Goal: Task Accomplishment & Management: Use online tool/utility

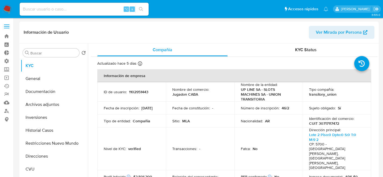
select select "10"
click at [5, 102] on link "Mulan" at bounding box center [32, 102] width 64 height 8
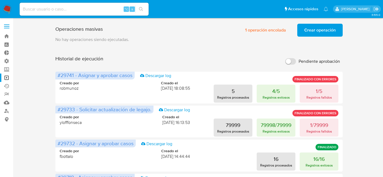
click at [313, 34] on span "Crear operación" at bounding box center [319, 30] width 31 height 12
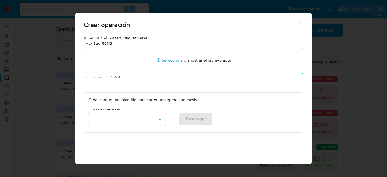
click at [133, 76] on p "Tamaño máximo: 15MB" at bounding box center [193, 77] width 219 height 6
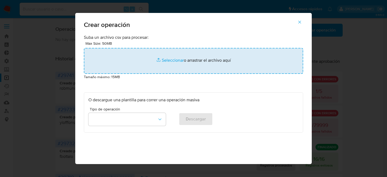
click at [135, 72] on input "file" at bounding box center [193, 61] width 219 height 26
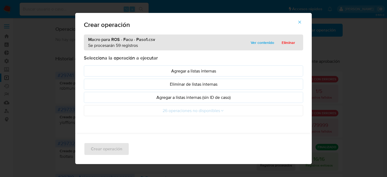
click at [301, 23] on icon "button" at bounding box center [299, 22] width 5 height 5
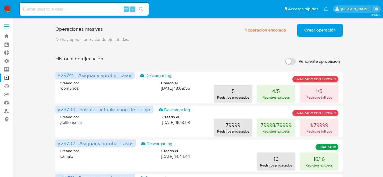
click at [334, 34] on span "Crear operación" at bounding box center [319, 30] width 31 height 12
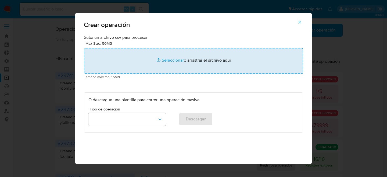
click at [156, 60] on input "file" at bounding box center [193, 61] width 219 height 26
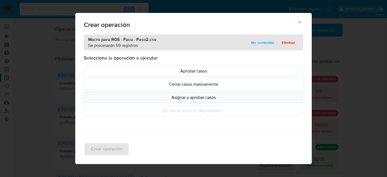
click at [165, 98] on p "Asignar y aprobar casos" at bounding box center [193, 97] width 210 height 6
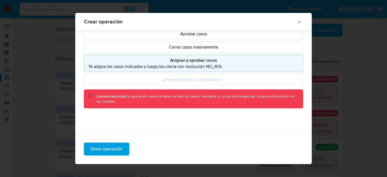
scroll to position [56, 0]
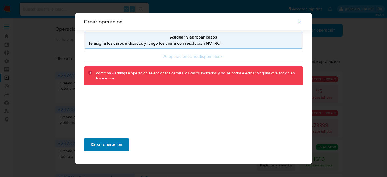
click at [105, 138] on span "Crear operación" at bounding box center [106, 144] width 31 height 12
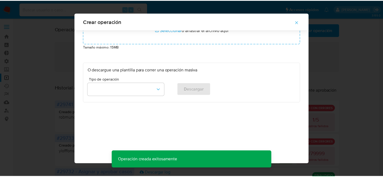
scroll to position [26, 0]
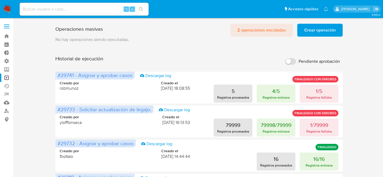
click at [253, 28] on span "2 operaciones encoladas" at bounding box center [261, 30] width 49 height 12
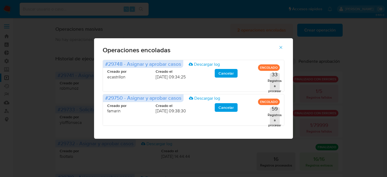
click at [253, 28] on div "Operaciones encoladas #29748 - Asignar y aprobar casos Descargar log ENCOLADO C…" at bounding box center [193, 88] width 387 height 177
click at [279, 46] on icon "button" at bounding box center [280, 47] width 5 height 5
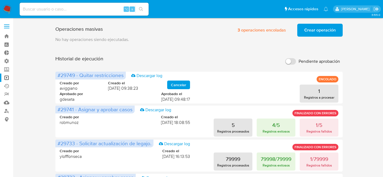
click at [161, 34] on div "Operaciones masivas 3 operaciones encoladas Crear operación Sólo puede haber ha…" at bounding box center [199, 28] width 288 height 15
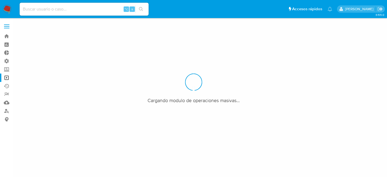
click at [34, 81] on div at bounding box center [193, 88] width 387 height 177
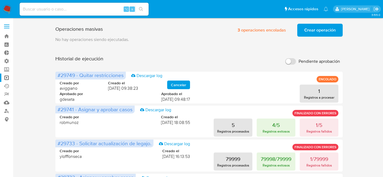
click at [203, 65] on div "Historial de ejecución Pendiente aprobación" at bounding box center [199, 61] width 288 height 12
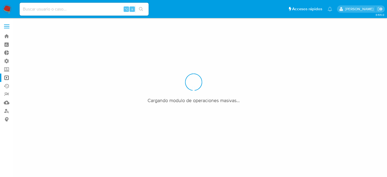
click at [57, 38] on div at bounding box center [193, 88] width 387 height 177
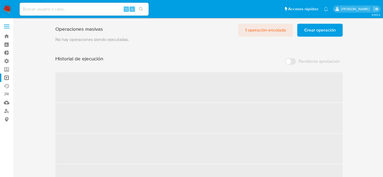
click at [279, 30] on span "1 operación encolada" at bounding box center [265, 30] width 41 height 12
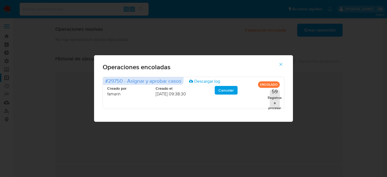
click at [205, 33] on div "Operaciones encoladas #29750 - Asignar y aprobar casos Descargar log ENCOLADO C…" at bounding box center [193, 88] width 387 height 177
click at [170, 37] on div "Operaciones encoladas #29750 - Asignar y aprobar casos Descargar log ENCOLADO C…" at bounding box center [193, 88] width 387 height 177
click at [280, 67] on span "button" at bounding box center [280, 64] width 5 height 12
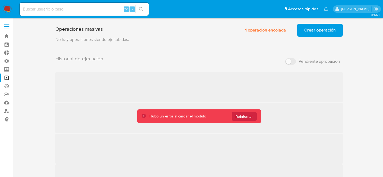
click at [261, 123] on div "Historial de ejecución Pendiente aprobación ‌ ‌ ‌ ‌" at bounding box center [199, 124] width 288 height 139
click at [253, 118] on button "Reintentar" at bounding box center [244, 116] width 25 height 9
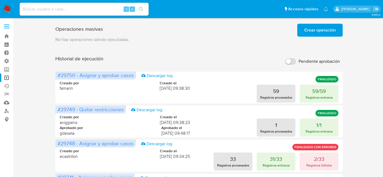
click at [309, 41] on p "No hay operaciones siendo ejecutadas." at bounding box center [199, 40] width 288 height 6
click at [324, 29] on span "Crear operación" at bounding box center [319, 30] width 31 height 12
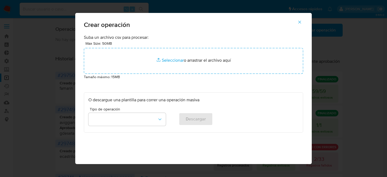
click at [149, 74] on p "Tamaño máximo: 15MB" at bounding box center [193, 77] width 219 height 6
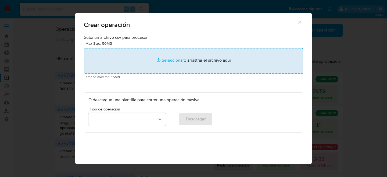
click at [150, 73] on input "file" at bounding box center [193, 61] width 219 height 26
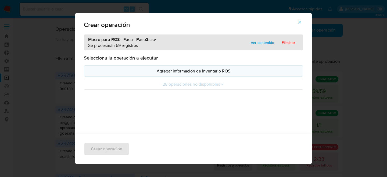
click at [185, 71] on p "Agregar información de inventario ROS" at bounding box center [193, 71] width 210 height 6
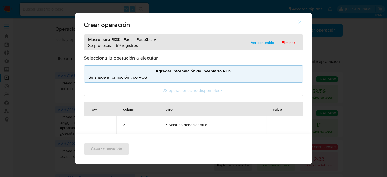
click at [301, 23] on icon "button" at bounding box center [299, 22] width 3 height 3
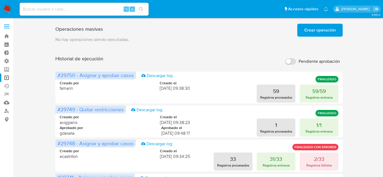
click at [314, 27] on span "Crear operación" at bounding box center [319, 30] width 31 height 12
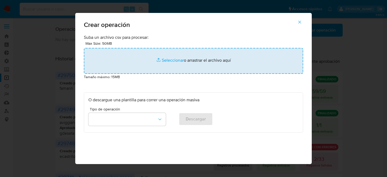
click at [150, 48] on input "file" at bounding box center [193, 61] width 219 height 26
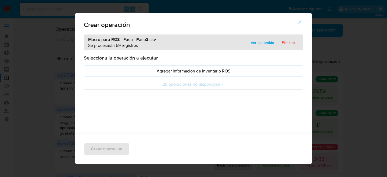
click at [198, 78] on ul "Agregar información de inventario ROS 28 operaciones no disponibles" at bounding box center [193, 77] width 219 height 24
click at [201, 76] on button "Agregar información de inventario ROS" at bounding box center [193, 70] width 219 height 11
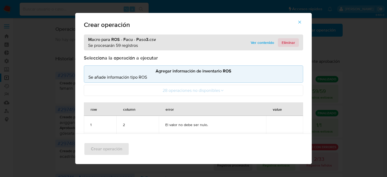
click at [286, 39] on span "Eliminar" at bounding box center [288, 43] width 13 height 8
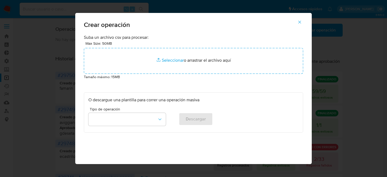
click at [120, 79] on p "Tamaño máximo: 15MB" at bounding box center [193, 77] width 219 height 6
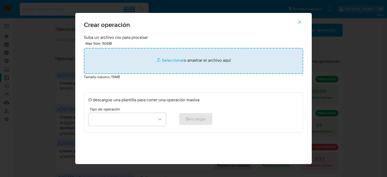
click at [125, 69] on input "file" at bounding box center [193, 61] width 219 height 26
type input "C:\fakepath\Macro para ROS - Facu - Paso3.csv"
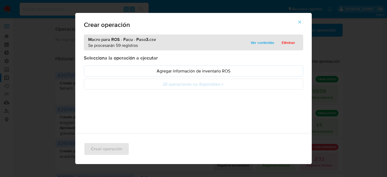
click at [147, 72] on p "Agregar información de inventario ROS" at bounding box center [193, 71] width 210 height 6
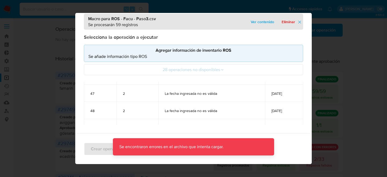
scroll to position [985, 0]
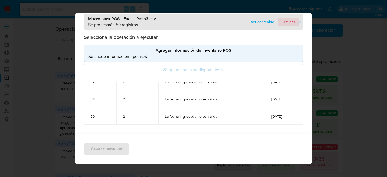
click at [286, 24] on span "Eliminar" at bounding box center [288, 22] width 13 height 8
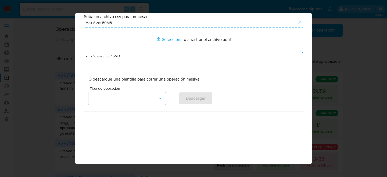
click at [298, 24] on button "button" at bounding box center [299, 22] width 19 height 13
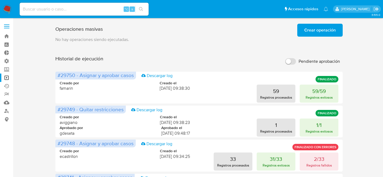
click at [317, 32] on span "Crear operación" at bounding box center [319, 30] width 31 height 12
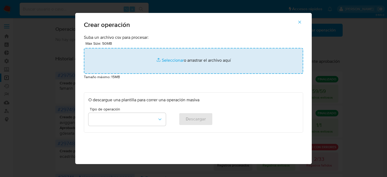
click at [153, 57] on input "file" at bounding box center [193, 61] width 219 height 26
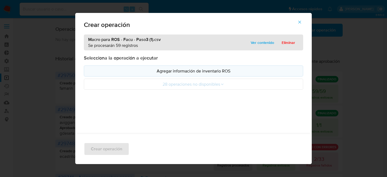
click at [152, 70] on p "Agregar información de inventario ROS" at bounding box center [193, 71] width 210 height 6
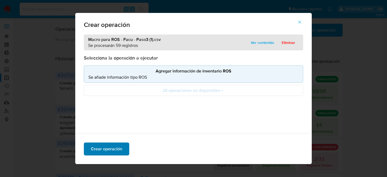
click at [112, 148] on span "Crear operación" at bounding box center [106, 149] width 31 height 12
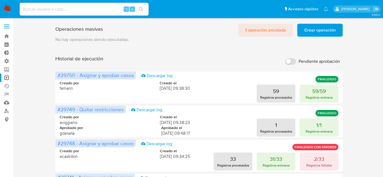
click at [253, 34] on span "1 operación encolada" at bounding box center [265, 30] width 41 height 12
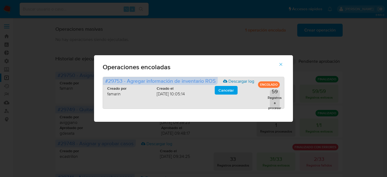
click at [231, 81] on link "Descargar log" at bounding box center [238, 81] width 31 height 6
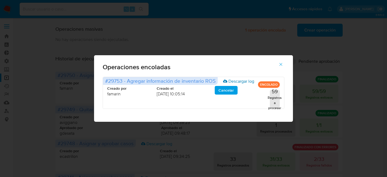
click at [276, 65] on button "button" at bounding box center [280, 64] width 19 height 13
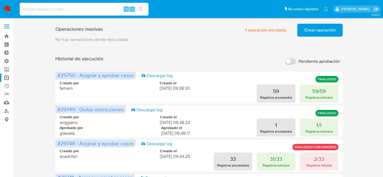
click at [302, 39] on p "No hay operaciones siendo ejecutadas." at bounding box center [199, 40] width 288 height 6
click at [304, 34] on button "Crear operación" at bounding box center [319, 30] width 45 height 13
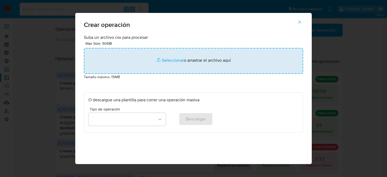
click at [166, 60] on input "file" at bounding box center [193, 61] width 219 height 26
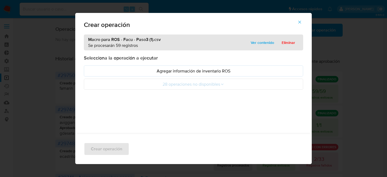
click at [299, 23] on icon "button" at bounding box center [299, 22] width 5 height 5
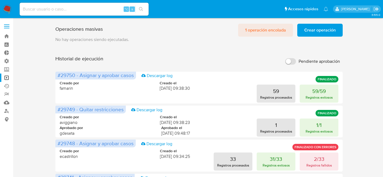
click at [278, 34] on span "1 operación encolada" at bounding box center [265, 30] width 41 height 12
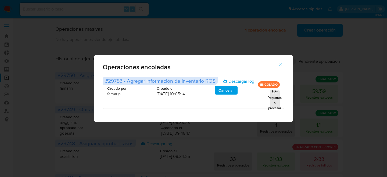
drag, startPoint x: 168, startPoint y: 45, endPoint x: 152, endPoint y: 39, distance: 16.5
click at [169, 44] on div "Operaciones encoladas #29753 - Agregar información de inventario ROS Descargar …" at bounding box center [193, 88] width 387 height 177
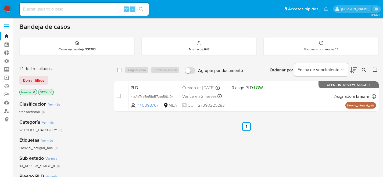
click at [73, 3] on div "⌥ s" at bounding box center [84, 9] width 129 height 13
click at [71, 4] on div "⌥ s" at bounding box center [84, 9] width 129 height 13
click at [65, 8] on input at bounding box center [84, 9] width 129 height 7
paste input "767392304"
type input "767392304"
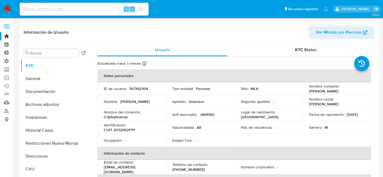
select select "10"
click at [52, 130] on button "Historial Casos" at bounding box center [52, 130] width 63 height 13
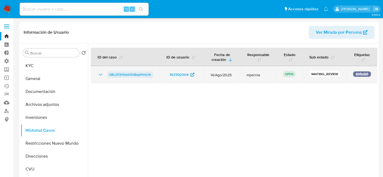
click at [111, 74] on span "QBc2ITjHSddrlS38qpV1mL0v" at bounding box center [130, 74] width 42 height 6
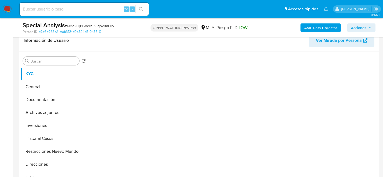
scroll to position [115, 0]
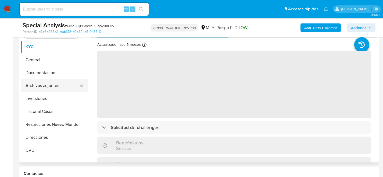
click at [43, 82] on button "Archivos adjuntos" at bounding box center [52, 85] width 63 height 13
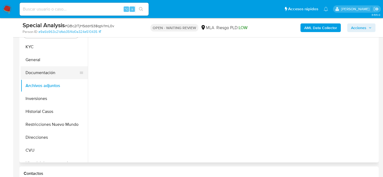
click at [46, 75] on button "Documentación" at bounding box center [52, 72] width 63 height 13
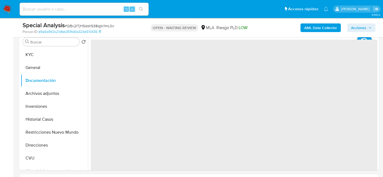
select select "10"
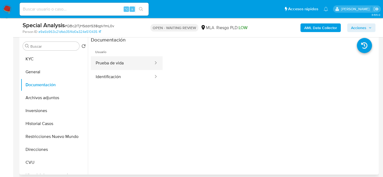
scroll to position [103, 0]
click at [140, 65] on button "Prueba de vida" at bounding box center [122, 63] width 63 height 14
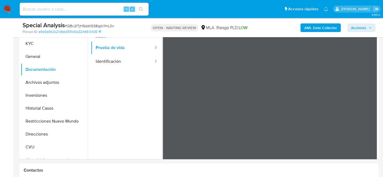
scroll to position [197, 0]
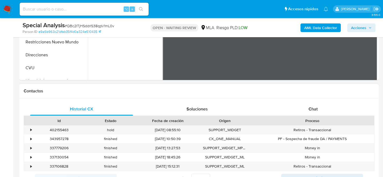
click at [286, 102] on div "Historial CX Soluciones Chat Id Estado Fecha de creación Origen Proceso • 40215…" at bounding box center [198, 143] width 359 height 91
click at [289, 104] on div "Chat" at bounding box center [312, 108] width 103 height 13
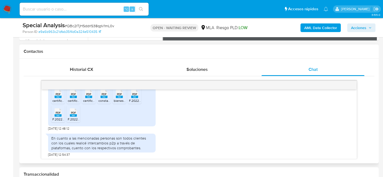
scroll to position [335, 0]
click at [59, 96] on span "PDF" at bounding box center [58, 93] width 5 height 3
click at [74, 96] on span "PDF" at bounding box center [73, 93] width 5 height 3
click at [83, 99] on div "PDF PDF" at bounding box center [88, 93] width 11 height 10
click at [98, 102] on li "PDF PDF constancia inscripcion monotributo 2025.pdf" at bounding box center [103, 95] width 13 height 17
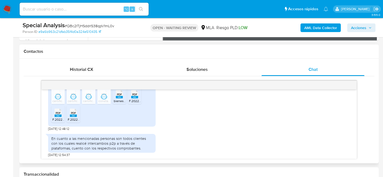
click at [121, 98] on rect at bounding box center [119, 97] width 7 height 2
click at [129, 99] on div "PDF PDF" at bounding box center [134, 93] width 11 height 10
click at [60, 117] on rect at bounding box center [58, 115] width 7 height 2
click at [75, 114] on span "PDF" at bounding box center [73, 112] width 5 height 3
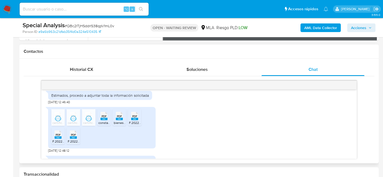
scroll to position [346, 0]
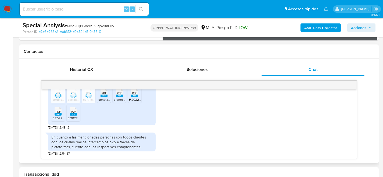
click at [179, 120] on div "PDF PDF certificacioncontable2307.pdf PDF PDF certificacion contable2805.pdf PD…" at bounding box center [199, 105] width 302 height 48
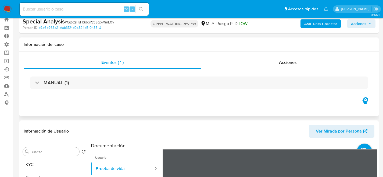
scroll to position [88, 0]
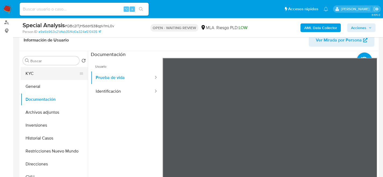
drag, startPoint x: 74, startPoint y: 83, endPoint x: 62, endPoint y: 77, distance: 12.9
click at [73, 83] on button "General" at bounding box center [54, 86] width 67 height 13
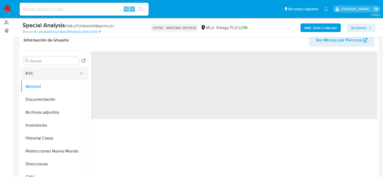
click at [62, 77] on button "KYC" at bounding box center [52, 73] width 63 height 13
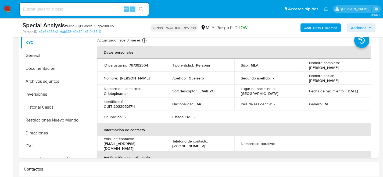
scroll to position [119, 0]
click at [41, 110] on button "Historial Casos" at bounding box center [52, 107] width 63 height 13
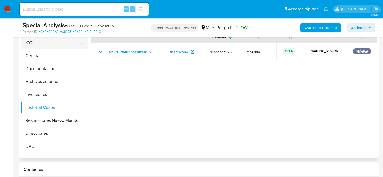
click at [39, 44] on button "KYC" at bounding box center [52, 42] width 63 height 13
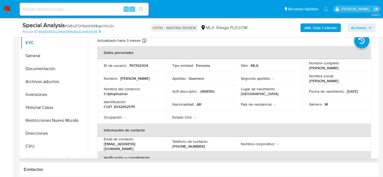
click at [148, 67] on div "ID de usuario : 767392304" at bounding box center [132, 65] width 56 height 5
click at [148, 67] on p "767392304" at bounding box center [138, 65] width 19 height 5
click at [147, 66] on p "767392304" at bounding box center [138, 65] width 19 height 5
click at [134, 66] on p "767392304" at bounding box center [138, 65] width 19 height 5
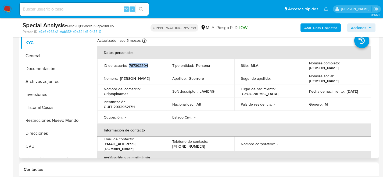
click at [135, 66] on p "767392304" at bounding box center [138, 65] width 19 height 5
copy p "767392304"
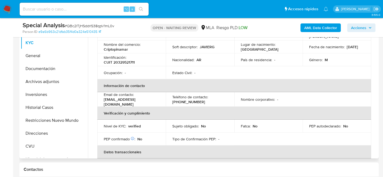
click at [160, 88] on th "Información de contacto" at bounding box center [234, 85] width 274 height 13
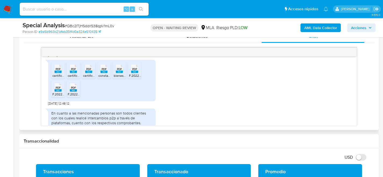
scroll to position [324, 0]
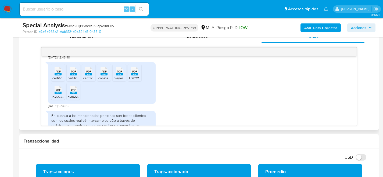
click at [59, 73] on span "PDF" at bounding box center [58, 71] width 5 height 3
click at [103, 73] on span "PDF" at bounding box center [104, 71] width 5 height 3
click at [118, 73] on span "PDF" at bounding box center [119, 71] width 5 height 3
click at [131, 75] on icon at bounding box center [134, 71] width 7 height 8
click at [53, 94] on div "PDF PDF" at bounding box center [57, 89] width 11 height 10
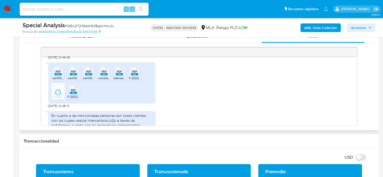
click at [71, 92] on span "PDF" at bounding box center [73, 89] width 5 height 3
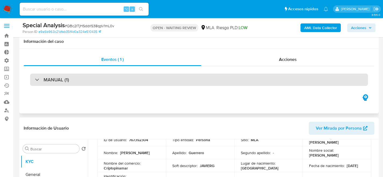
scroll to position [0, 0]
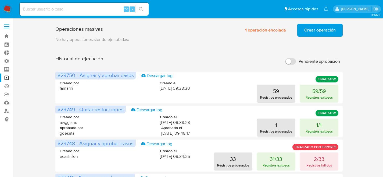
click at [62, 30] on h1 "Operaciones masivas" at bounding box center [79, 29] width 48 height 6
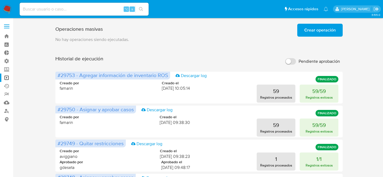
click at [319, 33] on span "Crear operación" at bounding box center [319, 30] width 31 height 12
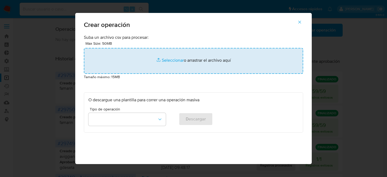
click at [158, 56] on input "file" at bounding box center [193, 61] width 219 height 26
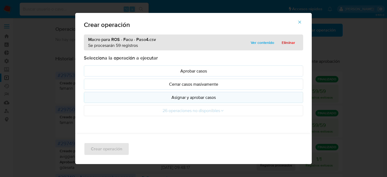
click at [181, 97] on p "Asignar y aprobar casos" at bounding box center [193, 97] width 210 height 6
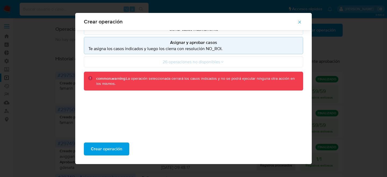
scroll to position [46, 0]
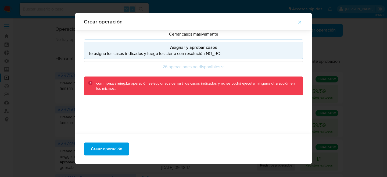
click at [114, 104] on div "Macro para ROS - Facu - Paso4.csv Se procesarán 59 registros Ver contenido Elim…" at bounding box center [193, 63] width 236 height 159
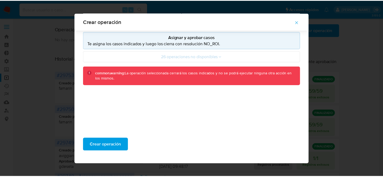
scroll to position [4, 0]
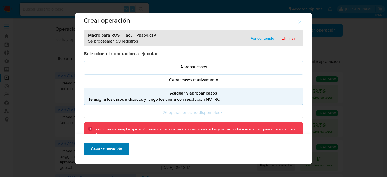
click at [107, 147] on span "Crear operación" at bounding box center [106, 149] width 31 height 12
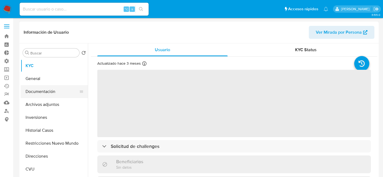
click at [51, 89] on button "Documentación" at bounding box center [52, 91] width 63 height 13
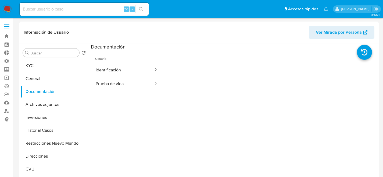
select select "10"
drag, startPoint x: 114, startPoint y: 79, endPoint x: 114, endPoint y: 76, distance: 3.0
click at [114, 79] on button "Prueba de vida" at bounding box center [122, 84] width 63 height 14
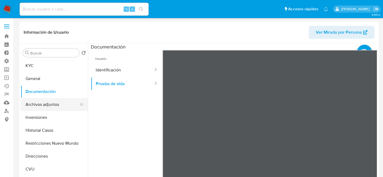
click at [44, 101] on button "Archivos adjuntos" at bounding box center [52, 104] width 63 height 13
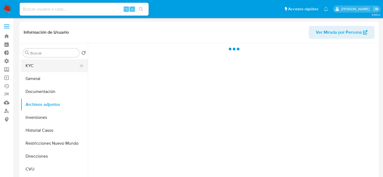
click at [35, 67] on button "KYC" at bounding box center [52, 65] width 63 height 13
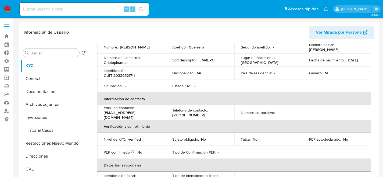
scroll to position [63, 0]
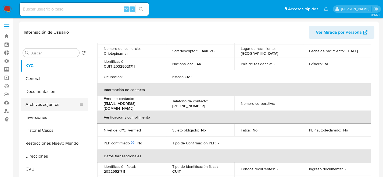
click at [25, 105] on button "Archivos adjuntos" at bounding box center [52, 104] width 63 height 13
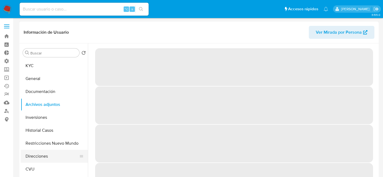
click at [45, 150] on ul "KYC General Documentación Archivos adjuntos Inversiones Historial Casos Restric…" at bounding box center [54, 119] width 67 height 121
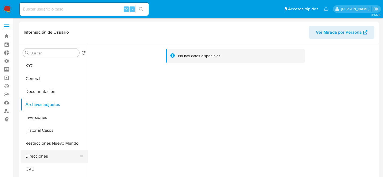
click at [44, 151] on button "Direcciones" at bounding box center [52, 155] width 63 height 13
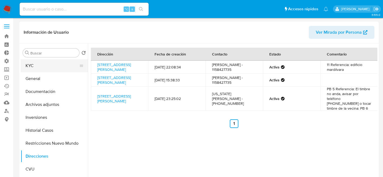
click at [33, 62] on button "KYC" at bounding box center [52, 65] width 63 height 13
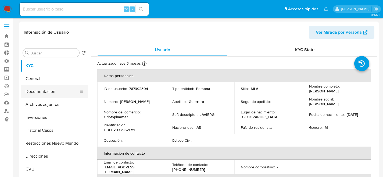
click at [36, 85] on button "Documentación" at bounding box center [52, 91] width 63 height 13
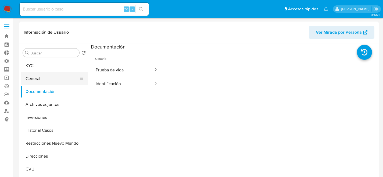
click at [37, 84] on button "General" at bounding box center [52, 78] width 63 height 13
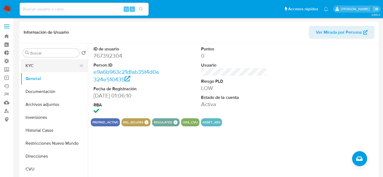
click at [34, 65] on button "KYC" at bounding box center [52, 65] width 63 height 13
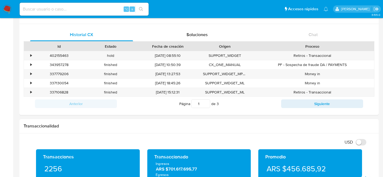
scroll to position [175, 0]
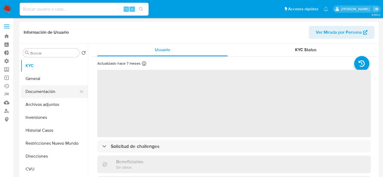
click at [42, 84] on button "General" at bounding box center [54, 78] width 67 height 13
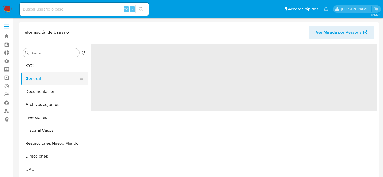
select select "10"
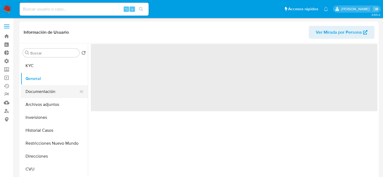
drag, startPoint x: 59, startPoint y: 82, endPoint x: 56, endPoint y: 86, distance: 5.0
click at [59, 82] on button "General" at bounding box center [54, 78] width 67 height 13
click at [56, 87] on button "Documentación" at bounding box center [52, 91] width 63 height 13
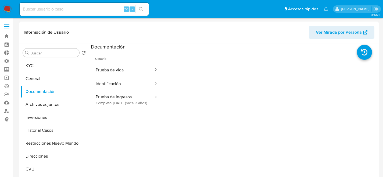
click at [129, 59] on span "Usuario" at bounding box center [127, 56] width 72 height 13
click at [123, 73] on button "Prueba de vida" at bounding box center [122, 70] width 63 height 14
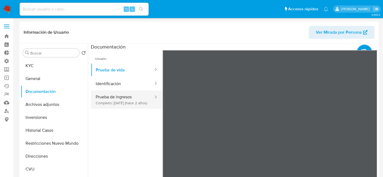
click at [99, 104] on button "Prueba de ingresos Completo: 02/09/2023 (hace 2 años)" at bounding box center [122, 99] width 63 height 18
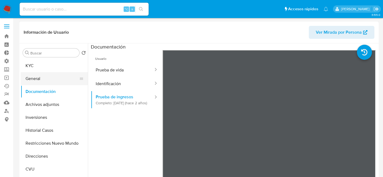
drag, startPoint x: 73, startPoint y: 76, endPoint x: 62, endPoint y: 75, distance: 10.5
click at [70, 76] on button "General" at bounding box center [52, 78] width 63 height 13
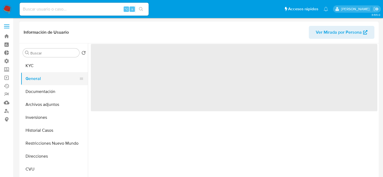
click at [51, 72] on button "General" at bounding box center [52, 78] width 63 height 13
click at [50, 66] on button "KYC" at bounding box center [52, 65] width 63 height 13
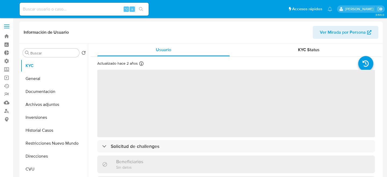
select select "10"
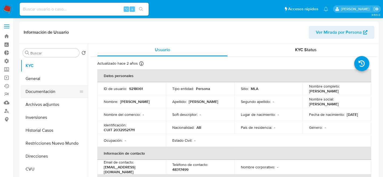
click at [38, 94] on button "Documentación" at bounding box center [52, 91] width 63 height 13
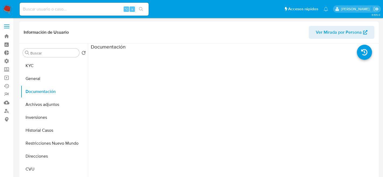
click at [113, 73] on ul at bounding box center [127, 127] width 72 height 155
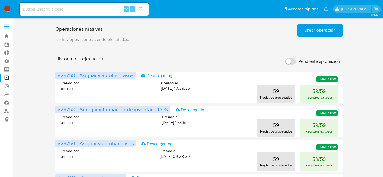
click at [60, 13] on div "⌥ s" at bounding box center [84, 9] width 129 height 13
click at [60, 8] on input at bounding box center [84, 9] width 129 height 7
paste input "BPhGlM9pKpAhg8d9hC293AbF"
type input "BPhGlM9pKpAhg8d9hC293AbF"
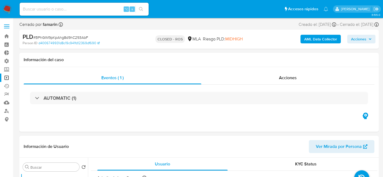
select select "10"
click at [68, 11] on input at bounding box center [84, 9] width 129 height 7
paste input "xNOCWbJ6Vr8FH3X6EaPElHBA"
type input "xNOCWbJ6Vr8FH3X6EaPElHBA"
select select "10"
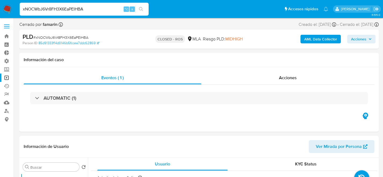
click at [101, 6] on input "xNOCWbJ6Vr8FH3X6EaPElHBA" at bounding box center [84, 9] width 129 height 7
paste input "7rsddcyM1f1mvsLGzxH9sjrd"
type input "7rsddcyM1f1mvsLGzxH9sjrd"
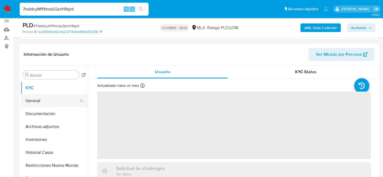
scroll to position [87, 0]
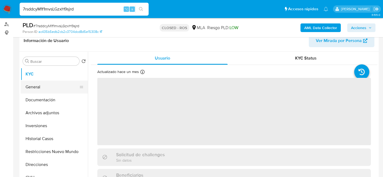
click at [31, 81] on button "General" at bounding box center [52, 86] width 63 height 13
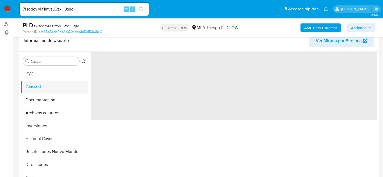
select select "10"
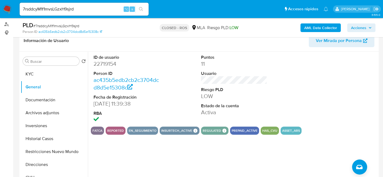
click at [134, 129] on button "en_seguimiento" at bounding box center [143, 130] width 28 height 2
click at [36, 148] on button "Restricciones Nuevo Mundo" at bounding box center [52, 151] width 63 height 13
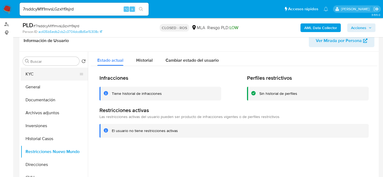
click at [28, 71] on button "KYC" at bounding box center [52, 73] width 63 height 13
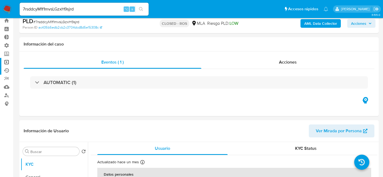
scroll to position [0, 0]
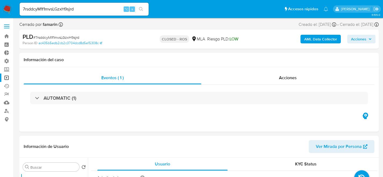
click at [9, 78] on link "Operaciones masivas" at bounding box center [32, 77] width 64 height 8
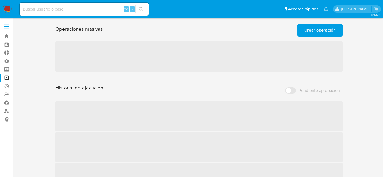
click at [319, 34] on span "Crear operación" at bounding box center [319, 30] width 31 height 12
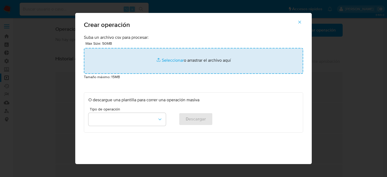
click at [102, 55] on input "file" at bounding box center [193, 61] width 219 height 26
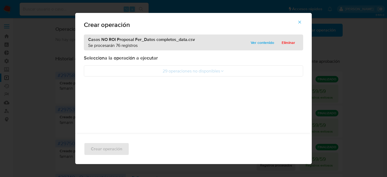
click at [301, 21] on icon "button" at bounding box center [299, 22] width 3 height 3
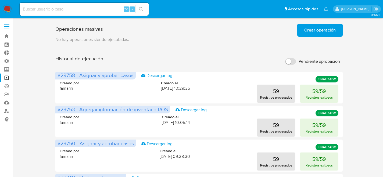
click at [331, 27] on span "Crear operación" at bounding box center [319, 30] width 31 height 12
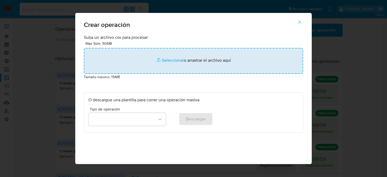
click at [105, 58] on input "file" at bounding box center [193, 61] width 219 height 26
click at [209, 59] on input "file" at bounding box center [193, 61] width 219 height 26
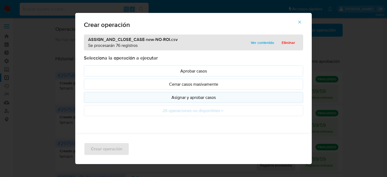
click at [200, 96] on p "Asignar y aprobar casos" at bounding box center [193, 97] width 210 height 6
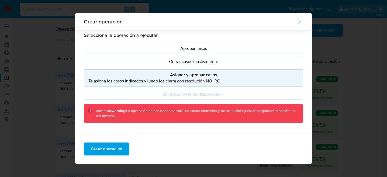
scroll to position [56, 0]
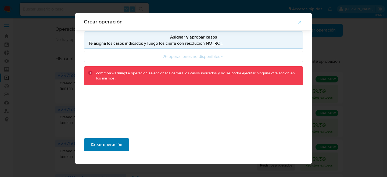
click at [101, 143] on span "Crear operación" at bounding box center [106, 144] width 31 height 12
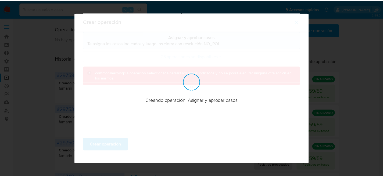
scroll to position [26, 0]
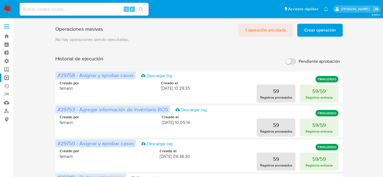
click at [283, 27] on span "1 operación encolada" at bounding box center [265, 30] width 41 height 12
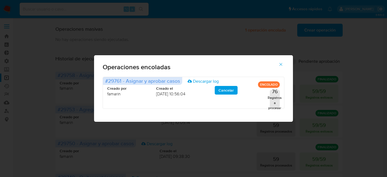
click at [244, 40] on div "Operaciones encoladas #29761 - Asignar y aprobar casos Descargar log ENCOLADO C…" at bounding box center [193, 88] width 387 height 177
click at [283, 65] on icon "button" at bounding box center [280, 64] width 5 height 5
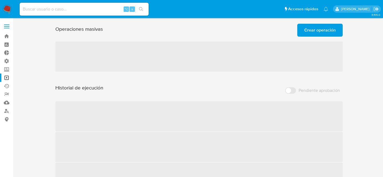
click at [266, 41] on span "‌" at bounding box center [199, 44] width 288 height 6
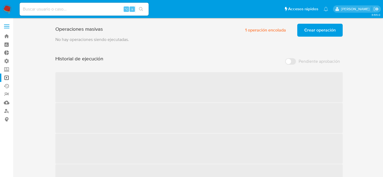
click at [200, 35] on div "Operaciones masivas 1 operación encolada Crear operación Sólo puede haber hasta…" at bounding box center [199, 28] width 288 height 15
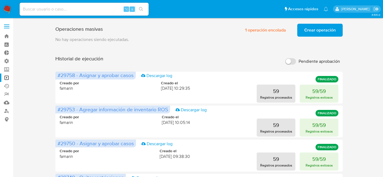
click at [31, 7] on input at bounding box center [84, 9] width 129 height 7
paste input "2275127126"
type input "2275127126"
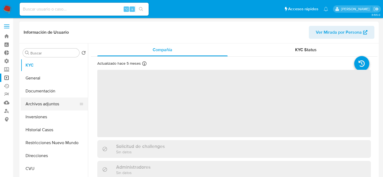
scroll to position [1, 0]
click at [40, 123] on button "Historial Casos" at bounding box center [52, 129] width 63 height 13
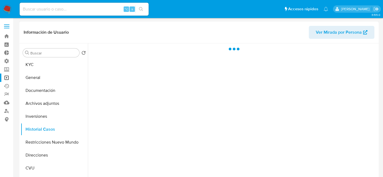
select select "10"
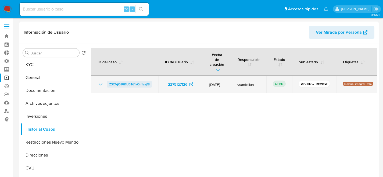
click at [136, 81] on span "Z3CVjOiP81U3Td1kOh1sajf8" at bounding box center [129, 84] width 41 height 6
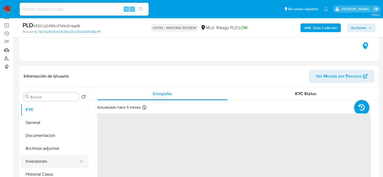
scroll to position [118, 0]
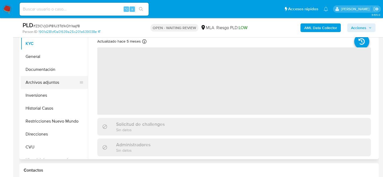
select select "10"
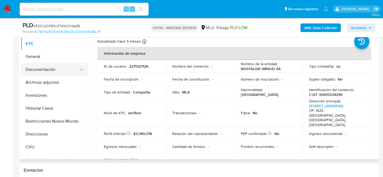
click at [41, 70] on button "Documentación" at bounding box center [52, 69] width 63 height 13
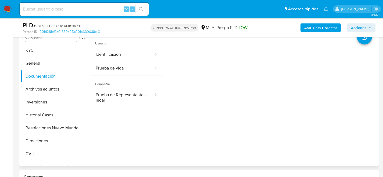
scroll to position [111, 0]
click at [96, 58] on button "Identificación" at bounding box center [122, 55] width 63 height 14
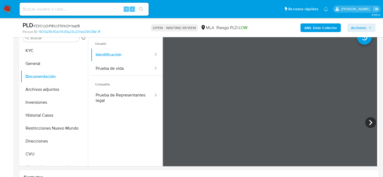
scroll to position [110, 0]
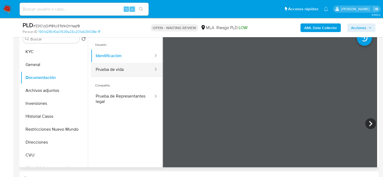
click at [105, 68] on button "Prueba de vida" at bounding box center [122, 70] width 63 height 14
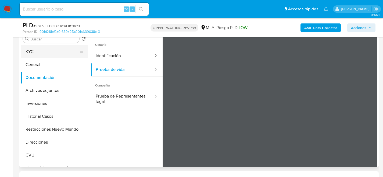
click at [31, 51] on button "KYC" at bounding box center [52, 51] width 63 height 13
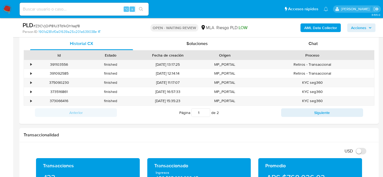
scroll to position [161, 0]
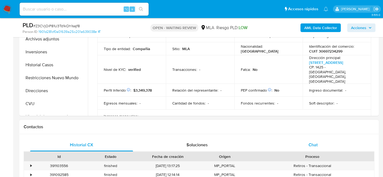
click at [306, 144] on div "Chat" at bounding box center [312, 144] width 103 height 13
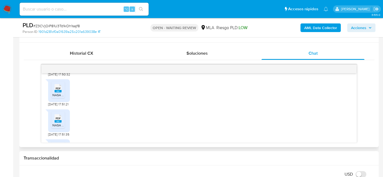
scroll to position [404, 0]
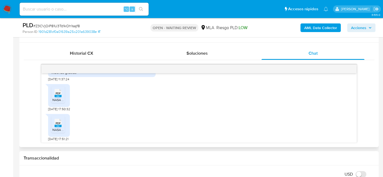
click at [59, 95] on span "PDF" at bounding box center [58, 92] width 5 height 3
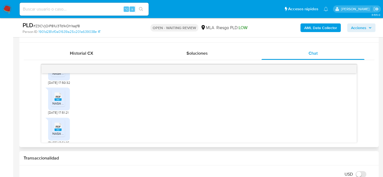
click at [57, 100] on rect at bounding box center [58, 99] width 7 height 2
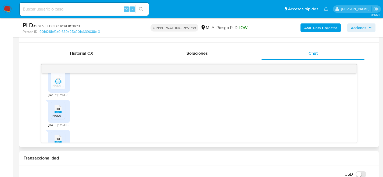
click at [59, 110] on span "PDF" at bounding box center [58, 108] width 5 height 3
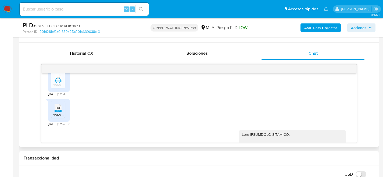
scroll to position [509, 0]
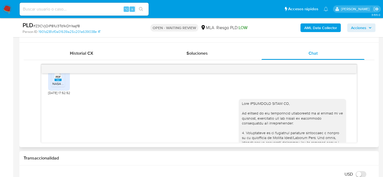
click at [53, 86] on span "NASA DJ IB CM 03-2025.pdf" at bounding box center [72, 83] width 41 height 5
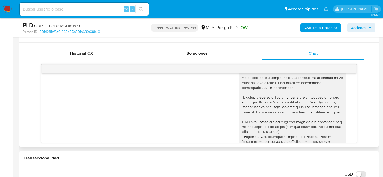
click at [89, 100] on div "05/08/2025 15:29:31" at bounding box center [199, 169] width 302 height 221
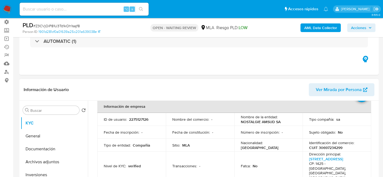
scroll to position [39, 0]
click at [311, 148] on p "CUIT 30697234299" at bounding box center [325, 147] width 33 height 5
click at [318, 147] on p "CUIT 30697234299" at bounding box center [325, 147] width 33 height 5
copy p "30697234299"
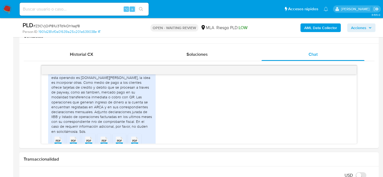
scroll to position [772, 0]
drag, startPoint x: 78, startPoint y: 95, endPoint x: 85, endPoint y: 101, distance: 9.1
click at [85, 101] on div "Buenas tardes, la compañia Nostalgie Amsud se dedica a la venta minorista de el…" at bounding box center [101, 95] width 101 height 73
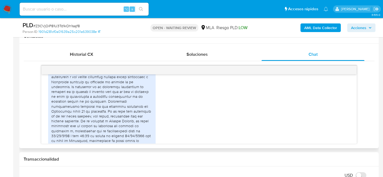
scroll to position [1033, 0]
drag, startPoint x: 86, startPoint y: 92, endPoint x: 82, endPoint y: 92, distance: 4.3
click at [91, 92] on div at bounding box center [101, 153] width 101 height 200
drag, startPoint x: 82, startPoint y: 92, endPoint x: 78, endPoint y: 93, distance: 3.3
click at [81, 92] on div at bounding box center [101, 153] width 101 height 200
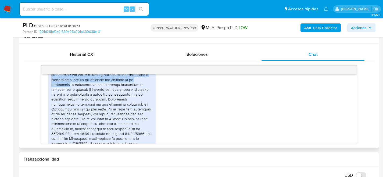
drag, startPoint x: 49, startPoint y: 94, endPoint x: 74, endPoint y: 104, distance: 26.7
click at [74, 104] on div "PDF PDF factura compra.pdf PDF PDF Mutual 12_06_2025.pdf" at bounding box center [101, 162] width 107 height 223
click at [87, 100] on div at bounding box center [101, 153] width 101 height 200
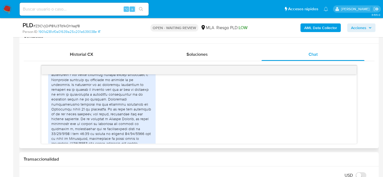
drag, startPoint x: 87, startPoint y: 89, endPoint x: 156, endPoint y: 90, distance: 68.5
click at [156, 90] on div "PDF PDF factura compra.pdf PDF PDF Mutual 12_06_2025.pdf 14/08/2025 21:34:36" at bounding box center [199, 163] width 302 height 230
click at [99, 87] on div at bounding box center [101, 153] width 101 height 200
drag, startPoint x: 86, startPoint y: 89, endPoint x: 131, endPoint y: 89, distance: 44.9
click at [129, 88] on div at bounding box center [101, 153] width 101 height 200
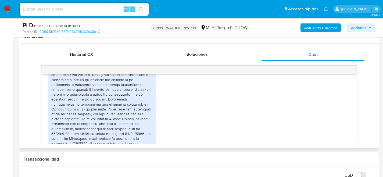
drag, startPoint x: 131, startPoint y: 89, endPoint x: 105, endPoint y: 87, distance: 26.7
click at [131, 89] on div at bounding box center [101, 153] width 101 height 200
drag, startPoint x: 85, startPoint y: 89, endPoint x: 149, endPoint y: 89, distance: 63.4
click at [149, 89] on div at bounding box center [101, 153] width 101 height 200
click at [77, 97] on div at bounding box center [101, 153] width 101 height 200
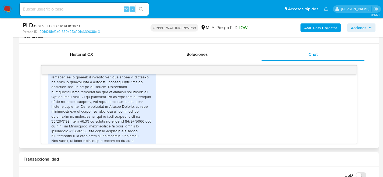
scroll to position [1046, 0]
click at [77, 95] on div at bounding box center [101, 140] width 101 height 200
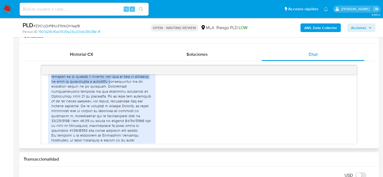
drag, startPoint x: 74, startPoint y: 92, endPoint x: 112, endPoint y: 102, distance: 38.5
click at [112, 102] on div at bounding box center [101, 140] width 101 height 200
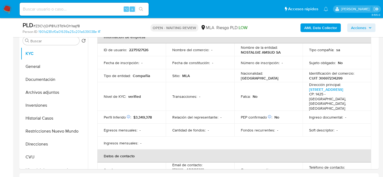
scroll to position [103, 0]
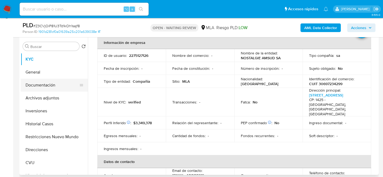
click at [40, 87] on button "Documentación" at bounding box center [52, 84] width 63 height 13
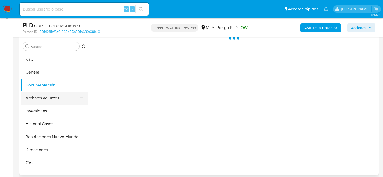
scroll to position [0, 0]
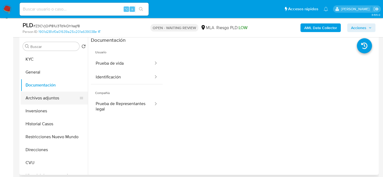
click at [56, 99] on button "Archivos adjuntos" at bounding box center [52, 97] width 63 height 13
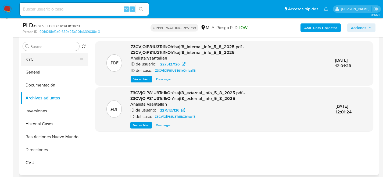
click at [27, 62] on button "KYC" at bounding box center [52, 59] width 63 height 13
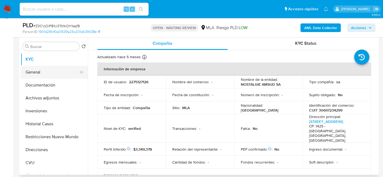
click at [29, 78] on button "General" at bounding box center [52, 72] width 63 height 13
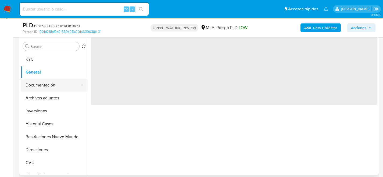
click at [26, 89] on button "Documentación" at bounding box center [52, 84] width 63 height 13
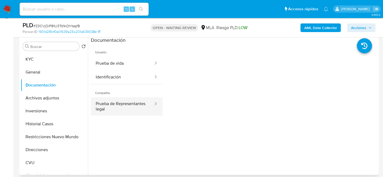
drag, startPoint x: 126, startPoint y: 92, endPoint x: 128, endPoint y: 98, distance: 6.6
click at [126, 93] on span "Compañía" at bounding box center [127, 90] width 72 height 13
click at [129, 99] on button "Prueba de Representantes legal" at bounding box center [122, 106] width 63 height 18
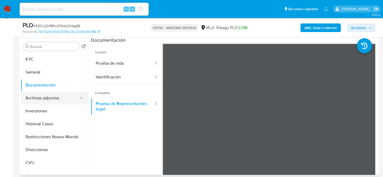
click at [67, 98] on button "Archivos adjuntos" at bounding box center [52, 97] width 63 height 13
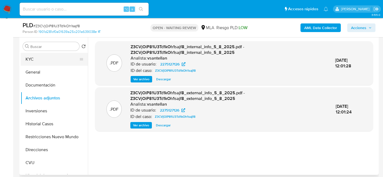
click at [48, 59] on button "KYC" at bounding box center [52, 59] width 63 height 13
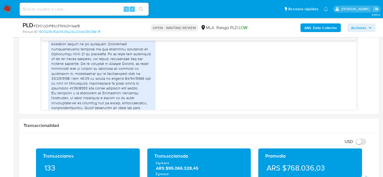
scroll to position [268, 0]
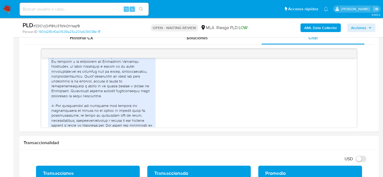
scroll to position [1104, 0]
drag, startPoint x: 63, startPoint y: 107, endPoint x: 94, endPoint y: 105, distance: 30.4
click at [94, 105] on div at bounding box center [101, 66] width 101 height 200
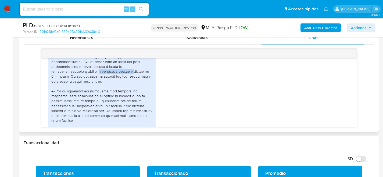
scroll to position [1124, 0]
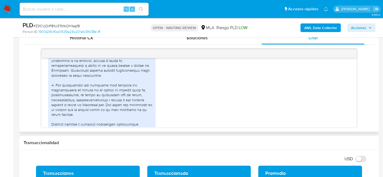
click at [89, 96] on div at bounding box center [101, 46] width 101 height 200
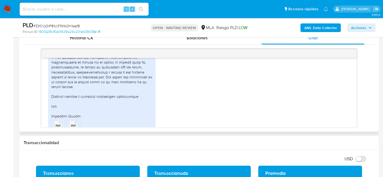
scroll to position [1159, 0]
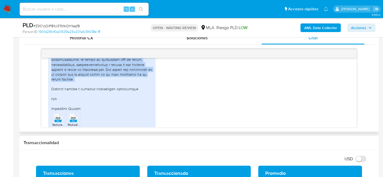
drag, startPoint x: 54, startPoint y: 67, endPoint x: 124, endPoint y: 101, distance: 77.9
click at [124, 101] on div at bounding box center [101, 11] width 101 height 200
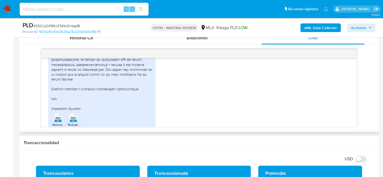
click at [101, 96] on div at bounding box center [101, 11] width 101 height 200
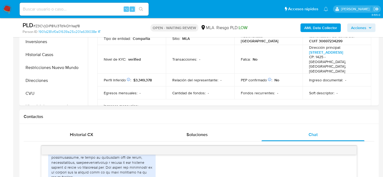
scroll to position [0, 0]
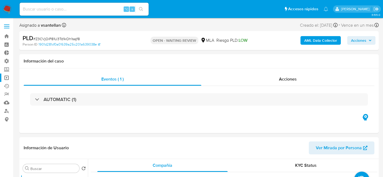
click at [6, 77] on link "Operaciones masivas" at bounding box center [32, 77] width 64 height 8
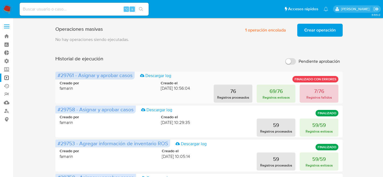
click at [309, 89] on button "7/76 Registros fallidos" at bounding box center [319, 93] width 39 height 18
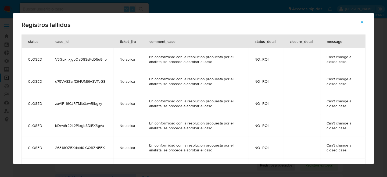
click at [55, 8] on div "Registros fallidos status case_id ticket_jira comment_case status_detail closur…" at bounding box center [193, 88] width 387 height 177
click at [74, 9] on div "Registros fallidos status case_id ticket_jira comment_case status_detail closur…" at bounding box center [193, 88] width 387 height 177
click at [362, 25] on span "button" at bounding box center [362, 22] width 5 height 12
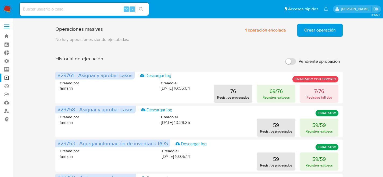
click at [9, 12] on img at bounding box center [7, 9] width 9 height 9
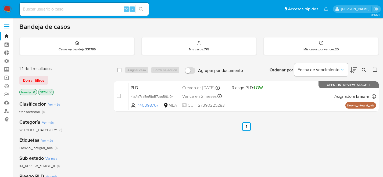
click at [146, 60] on div "Bandeja de casos Casos en bandeja : 331786 Mis casos : 775 Mis casos por vencer…" at bounding box center [198, 164] width 359 height 282
